Goal: Task Accomplishment & Management: Manage account settings

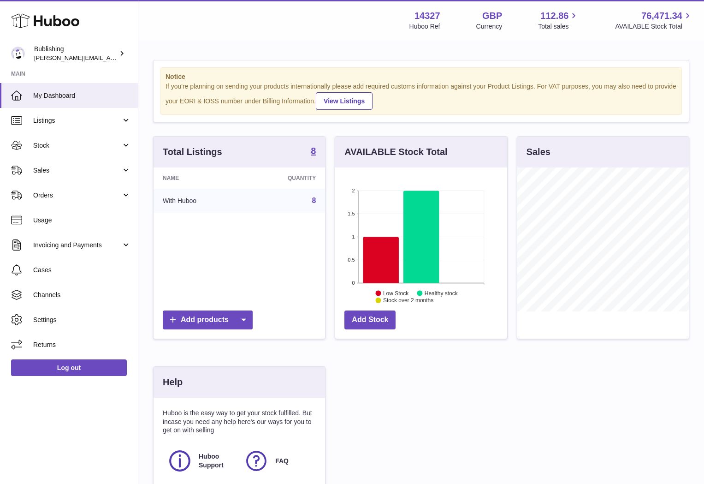
scroll to position [144, 172]
click at [73, 149] on span "Stock" at bounding box center [77, 145] width 88 height 9
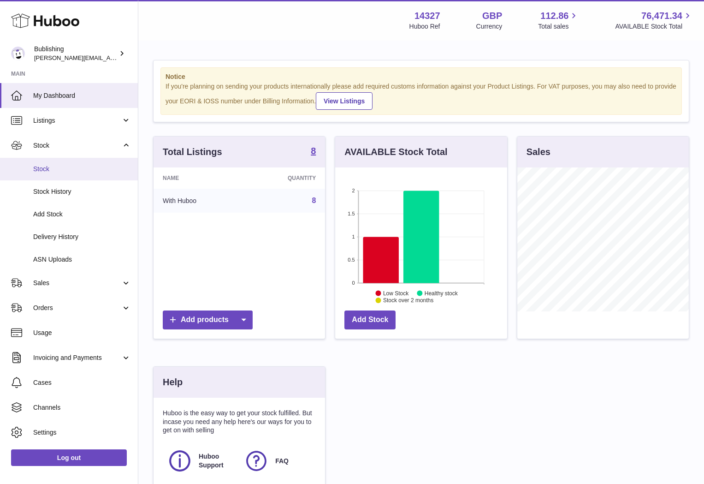
click at [42, 166] on span "Stock" at bounding box center [82, 169] width 98 height 9
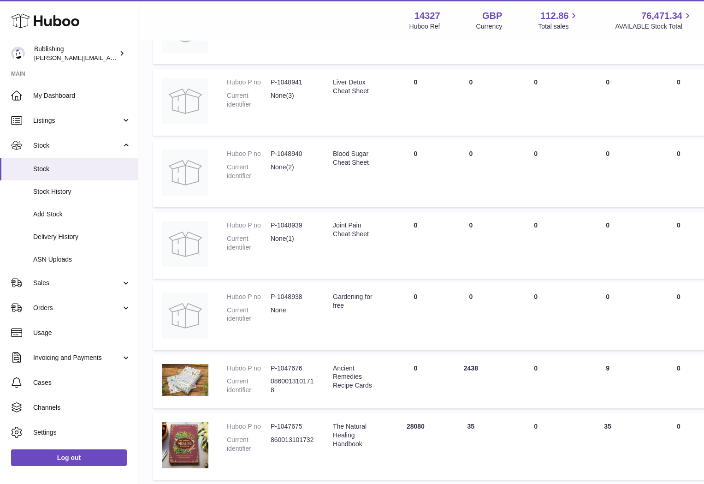
scroll to position [331, 0]
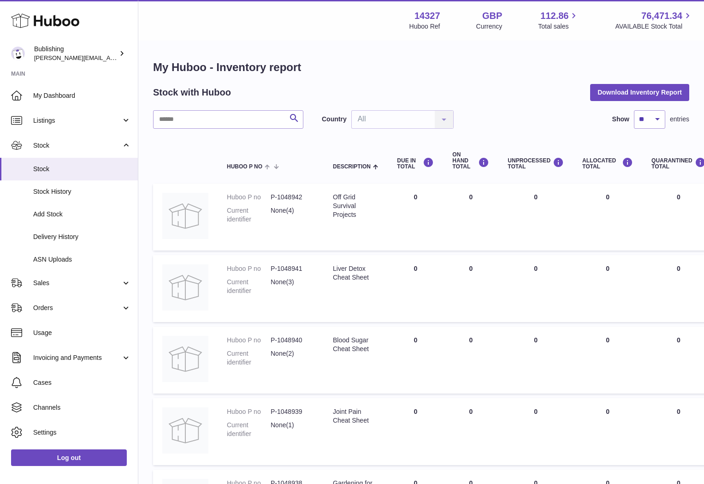
scroll to position [331, 0]
